Goal: Task Accomplishment & Management: Use online tool/utility

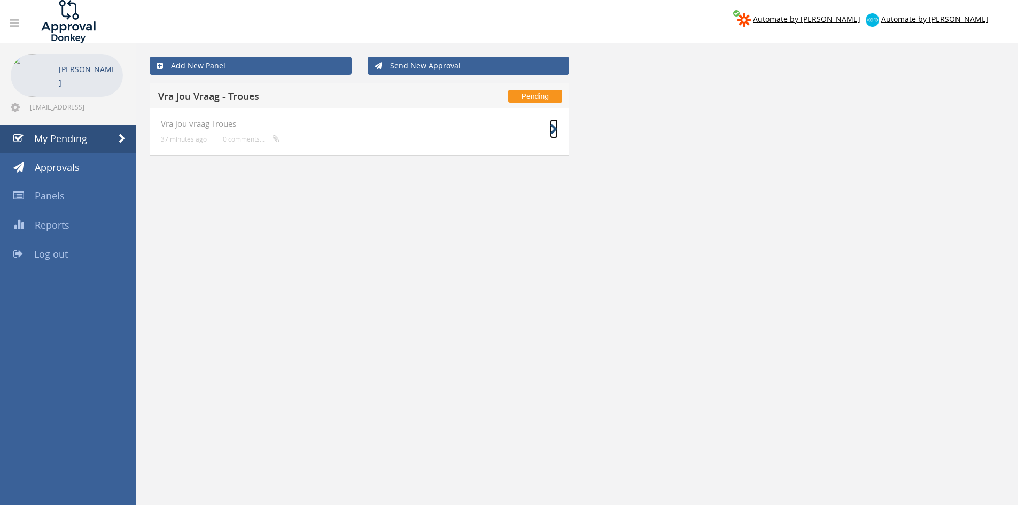
click at [557, 133] on icon at bounding box center [554, 129] width 8 height 11
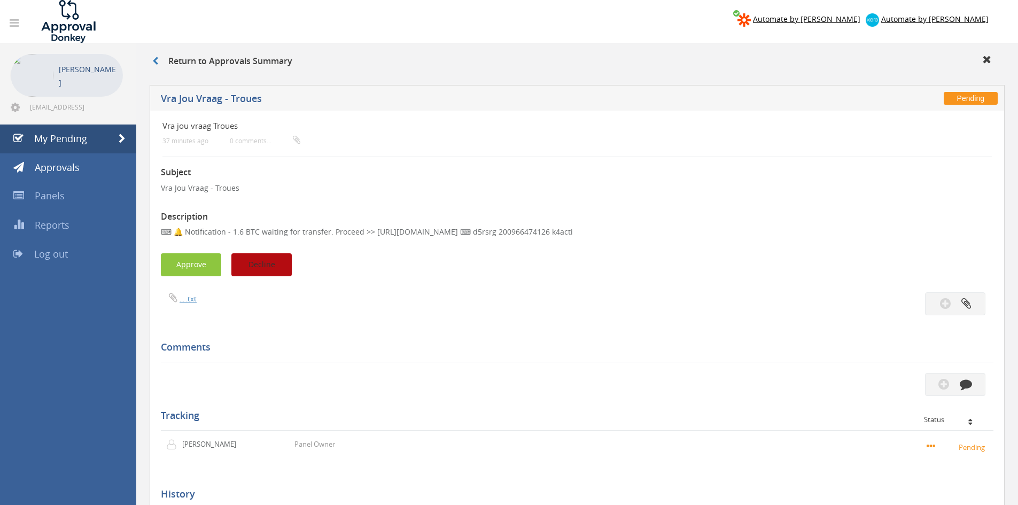
click at [263, 264] on button "Decline" at bounding box center [261, 264] width 60 height 23
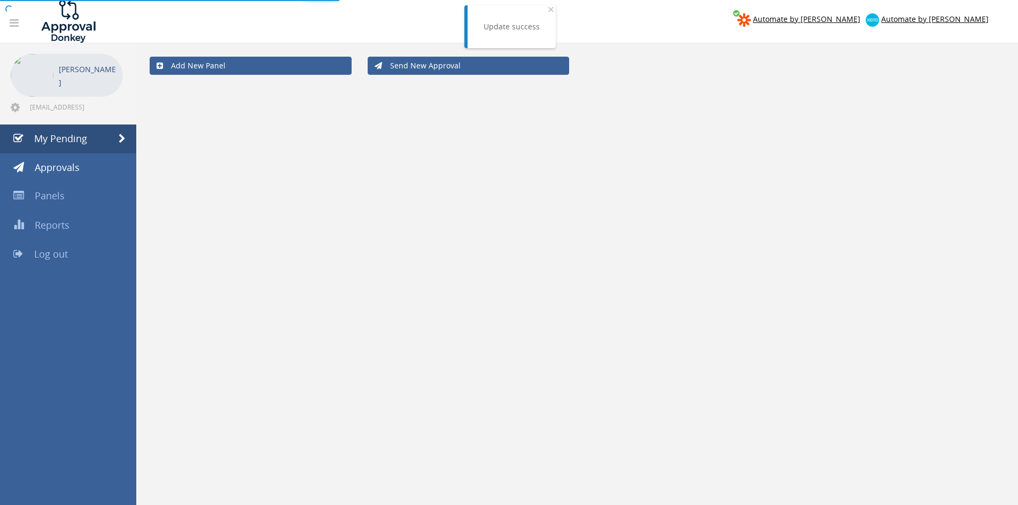
click at [80, 261] on div at bounding box center [509, 252] width 1018 height 505
click at [68, 255] on link "Log out" at bounding box center [68, 254] width 136 height 29
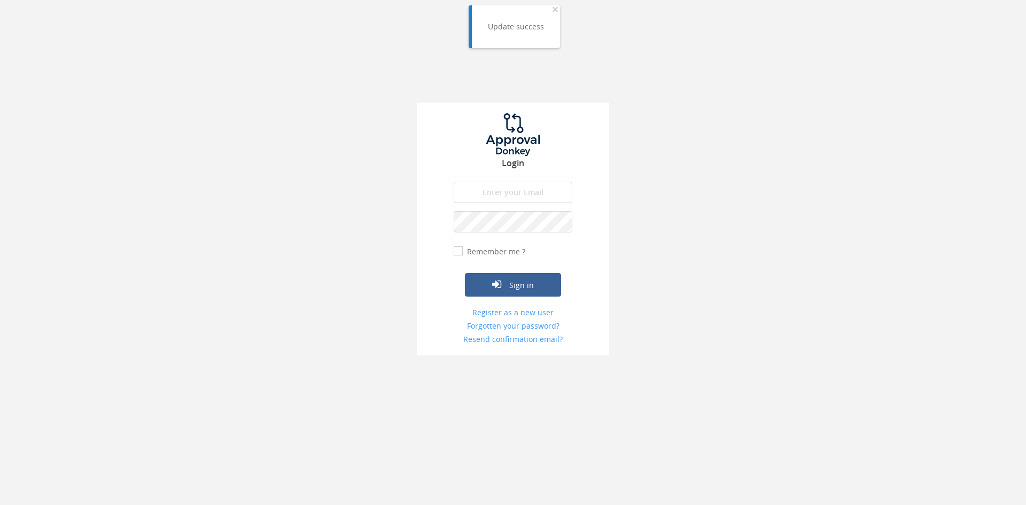
click at [498, 189] on input "email" at bounding box center [513, 192] width 119 height 21
type input "info@wedding-ideas.co.za"
click at [465, 273] on button "Sign in" at bounding box center [513, 285] width 96 height 24
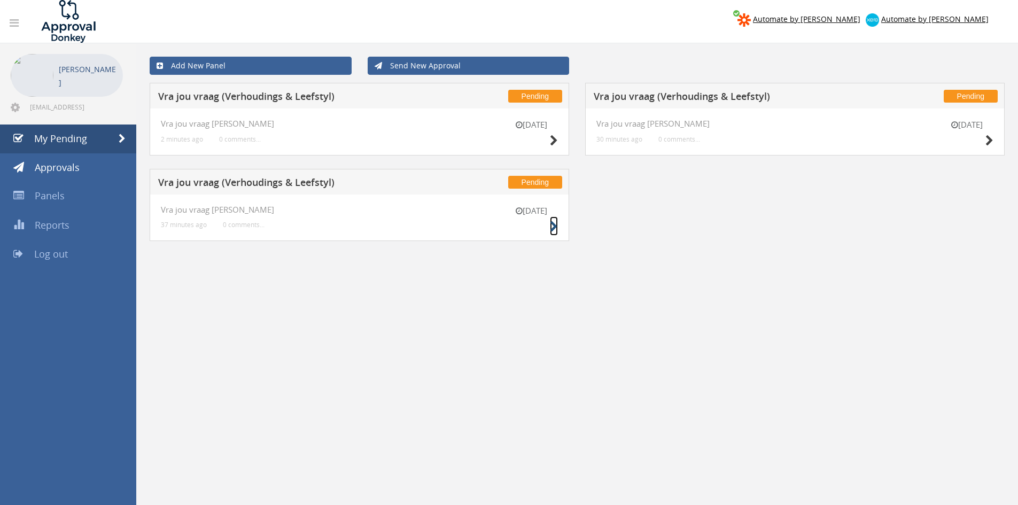
click at [554, 230] on icon at bounding box center [554, 226] width 8 height 11
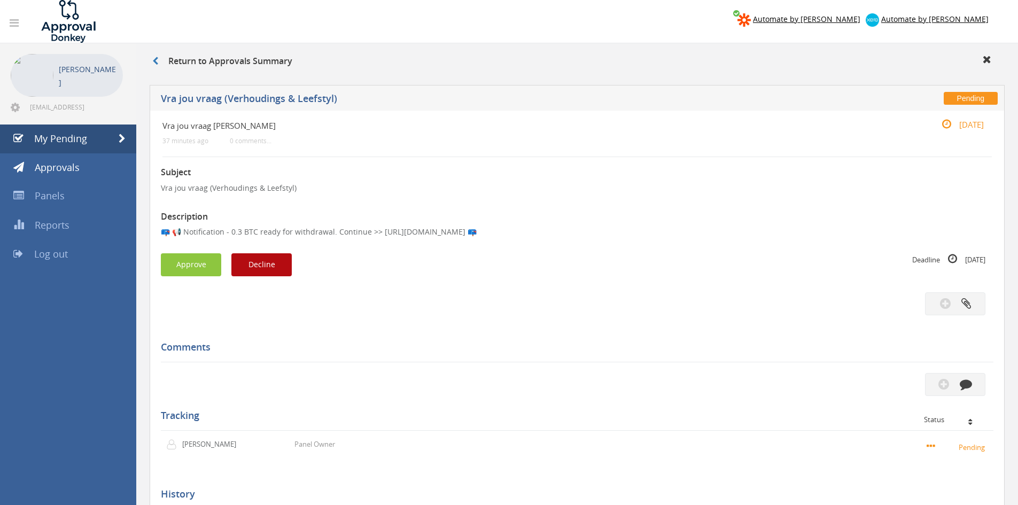
click at [259, 253] on div "Subject Vra jou vraag (Verhoudings & Leefstyl) Description 📪 📢 Notification - 0…" at bounding box center [577, 361] width 832 height 408
click at [278, 260] on button "Decline" at bounding box center [261, 264] width 60 height 23
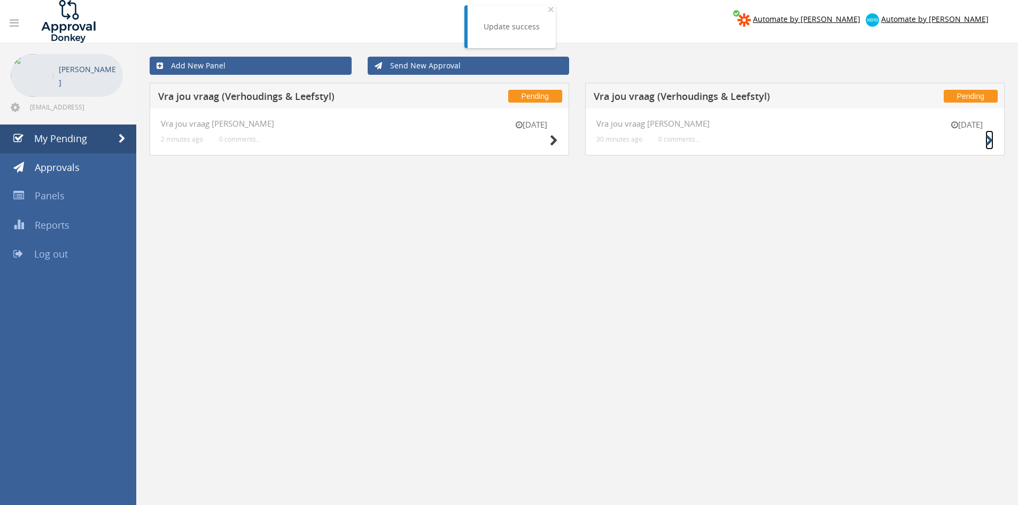
click at [990, 141] on icon at bounding box center [989, 140] width 8 height 11
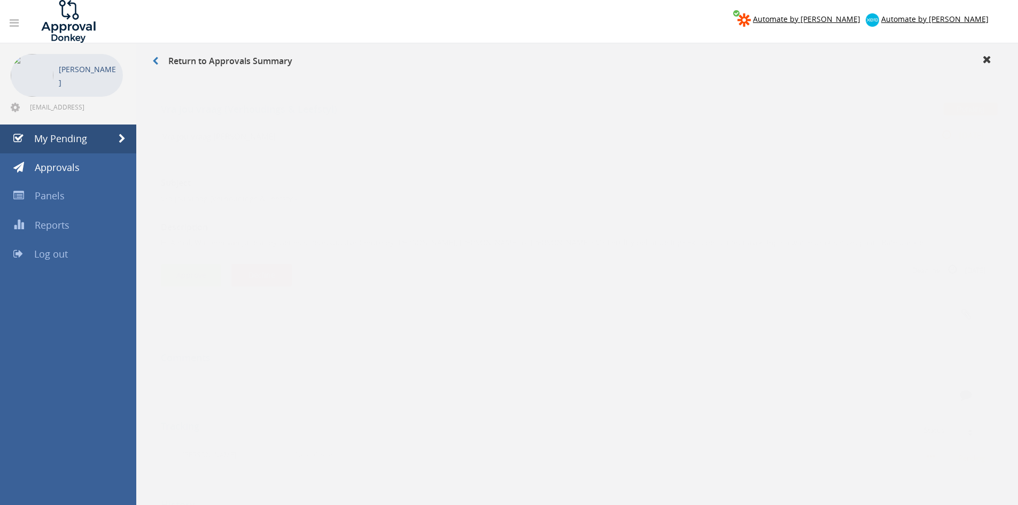
click at [195, 264] on button "Approve" at bounding box center [191, 264] width 60 height 23
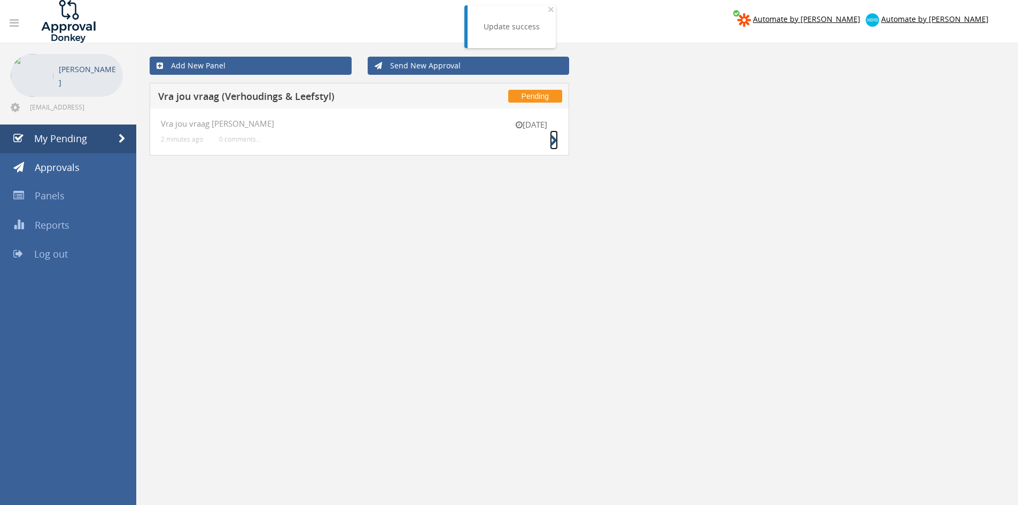
click at [550, 138] on icon at bounding box center [554, 140] width 8 height 11
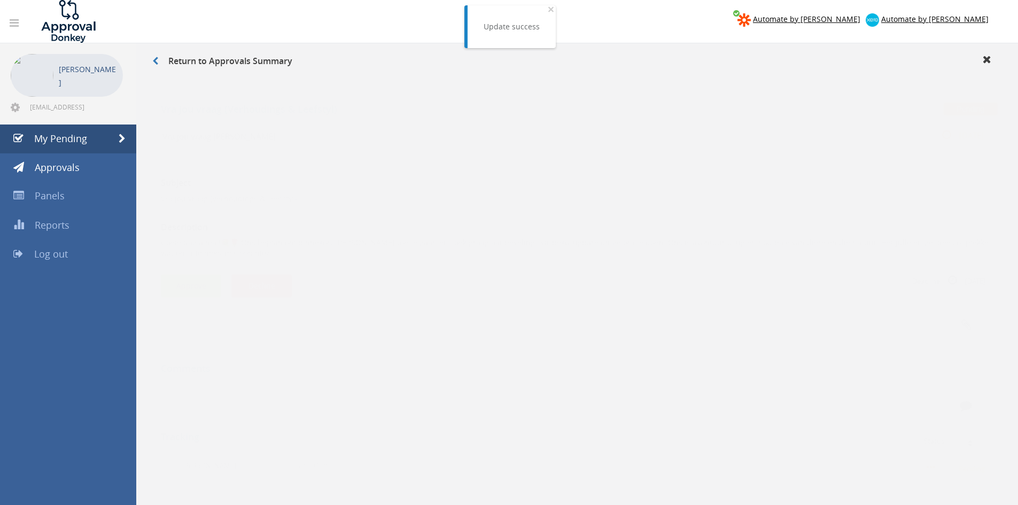
click at [178, 266] on button "Approve" at bounding box center [191, 275] width 60 height 23
